Goal: Find specific page/section: Find specific page/section

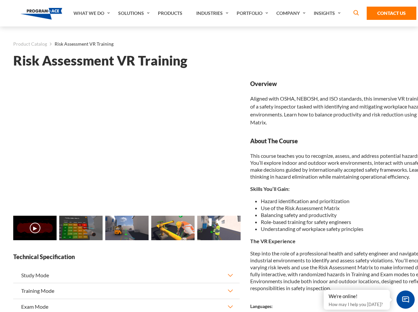
click at [135, 13] on link "Solutions" at bounding box center [135, 13] width 40 height 26
click at [0, 0] on div "AI & Computer Vision Solutions Computer Vision Quality Control AI tools for fas…" at bounding box center [0, 0] width 0 height 0
click at [0, 0] on div "AI & Computer Vision Solutions Virtual Training Solutions Virtual Tour Solution…" at bounding box center [0, 0] width 0 height 0
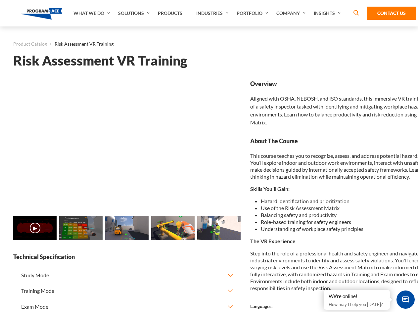
click at [0, 0] on div "AI & Computer Vision Solutions Virtual Training Solutions Virtual Tour Solution…" at bounding box center [0, 0] width 0 height 0
click at [0, 0] on div "AI & Computer Vision Solutions Computer Vision Quality Control AI tools for fas…" at bounding box center [0, 0] width 0 height 0
